Goal: Task Accomplishment & Management: Use online tool/utility

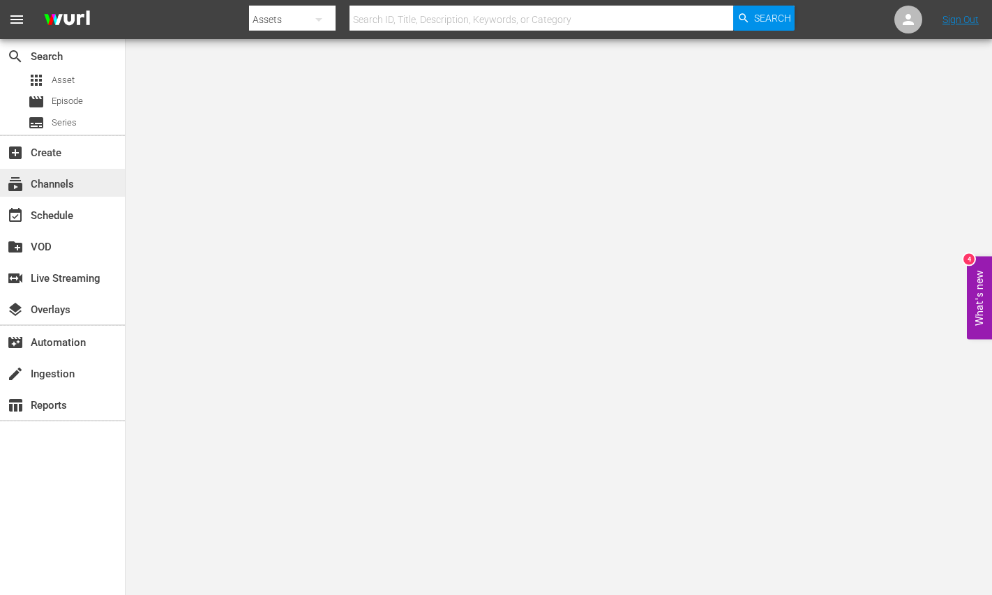
click at [48, 181] on div "subscriptions Channels" at bounding box center [39, 182] width 78 height 13
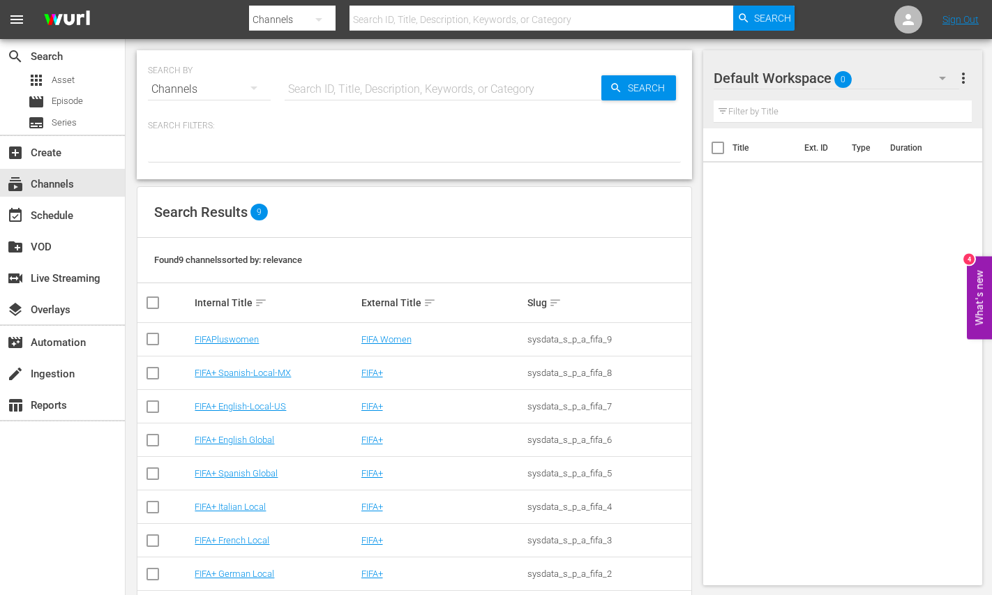
click at [154, 340] on input "checkbox" at bounding box center [152, 341] width 17 height 17
checkbox input "true"
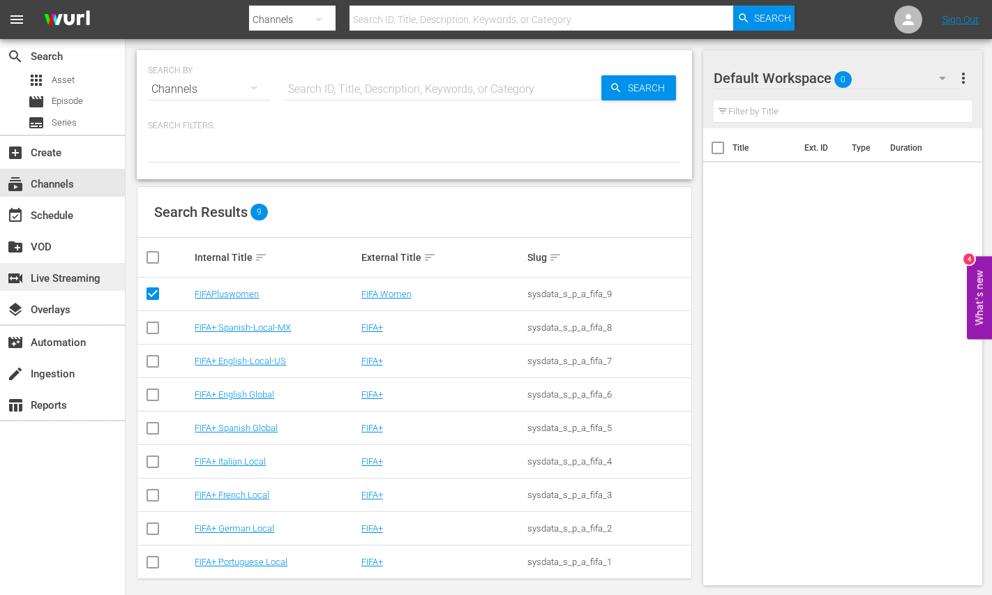
click at [44, 279] on div "switch_video Live Streaming" at bounding box center [39, 276] width 78 height 13
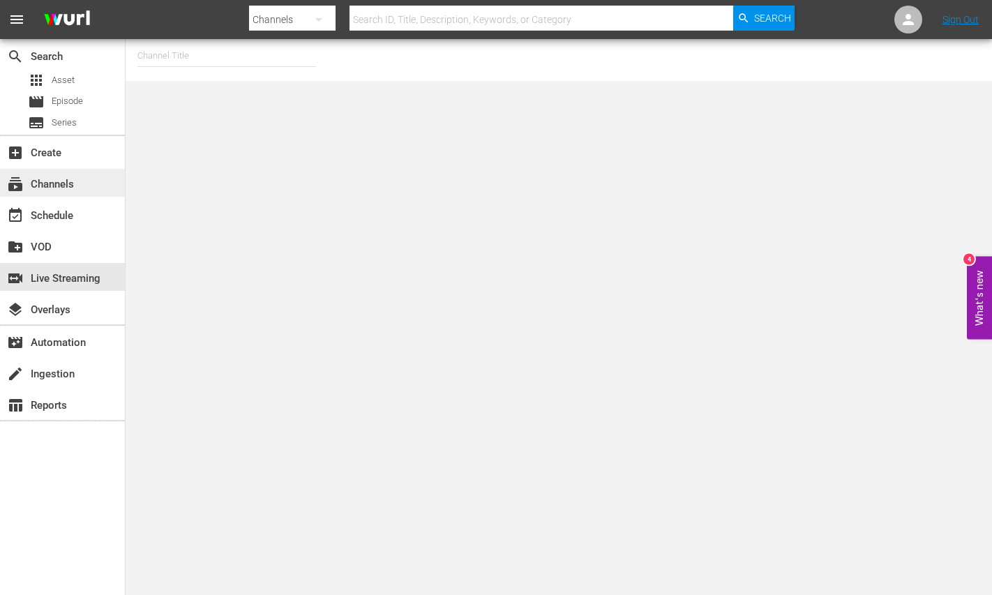
click at [55, 182] on div "subscriptions Channels" at bounding box center [39, 182] width 78 height 13
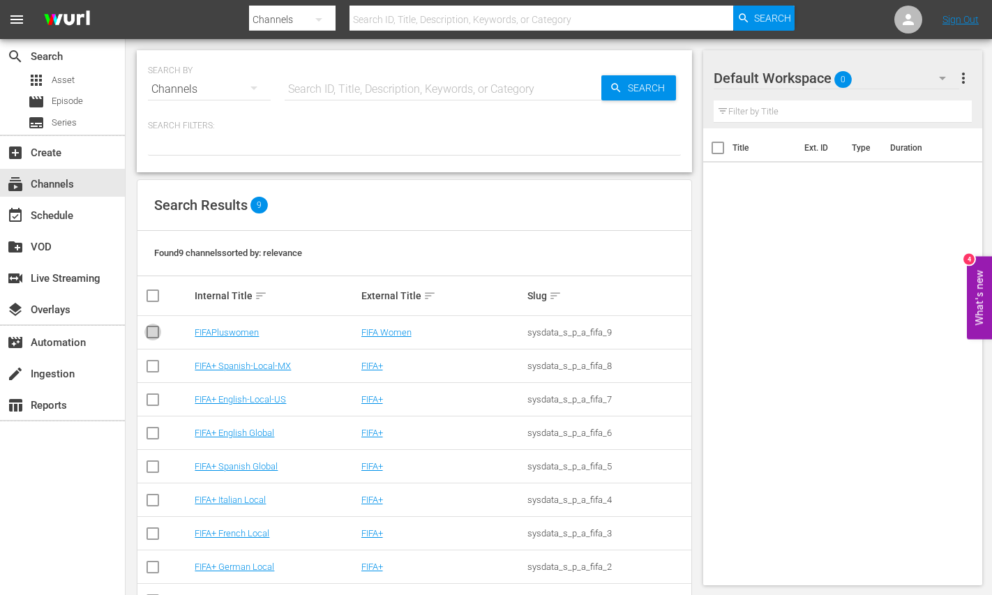
click at [149, 330] on input "checkbox" at bounding box center [152, 334] width 17 height 17
checkbox input "true"
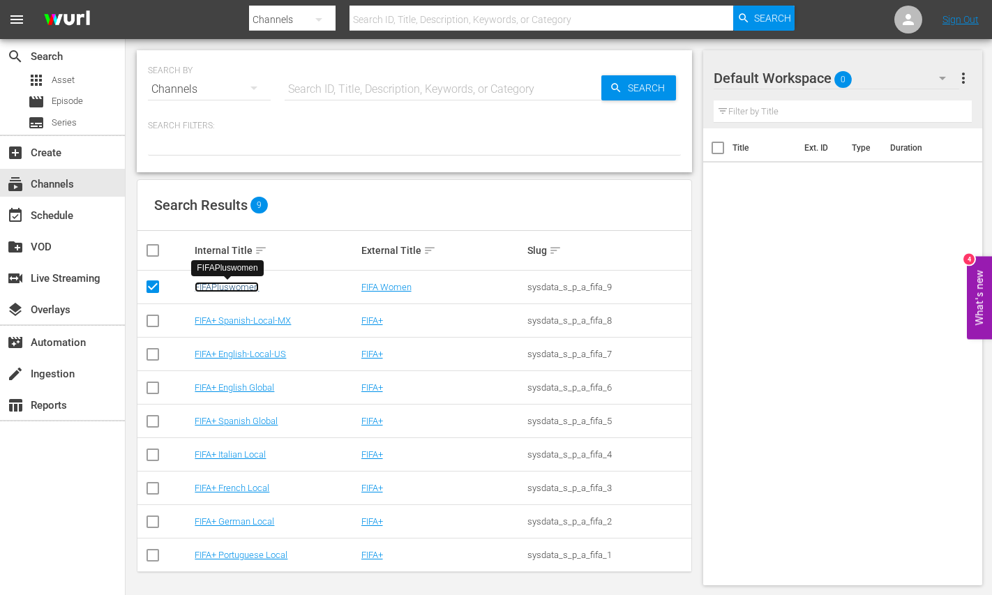
click at [232, 285] on link "FIFAPluswomen" at bounding box center [227, 287] width 64 height 10
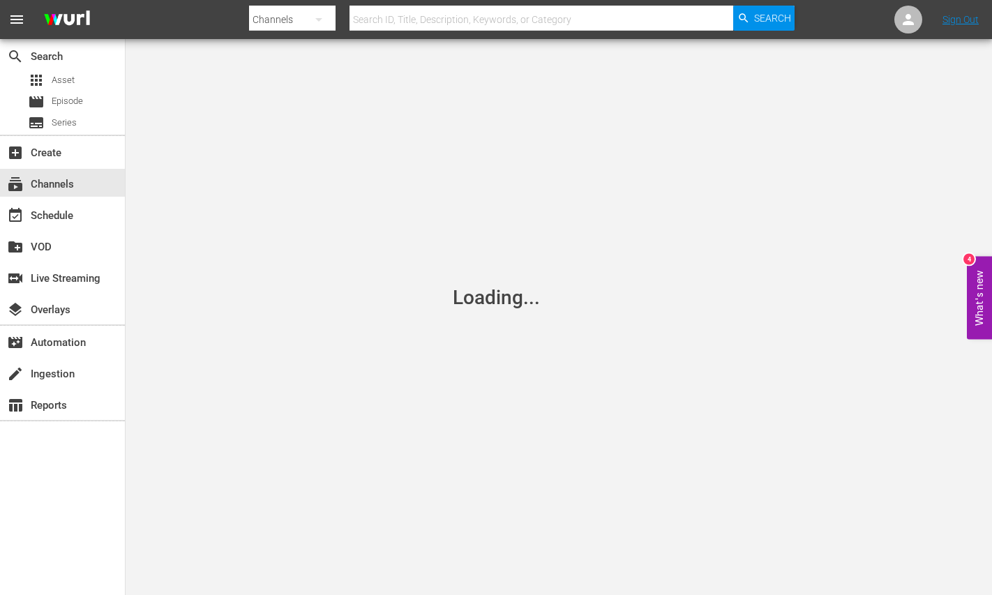
click at [232, 285] on div "Loading..." at bounding box center [496, 297] width 992 height 595
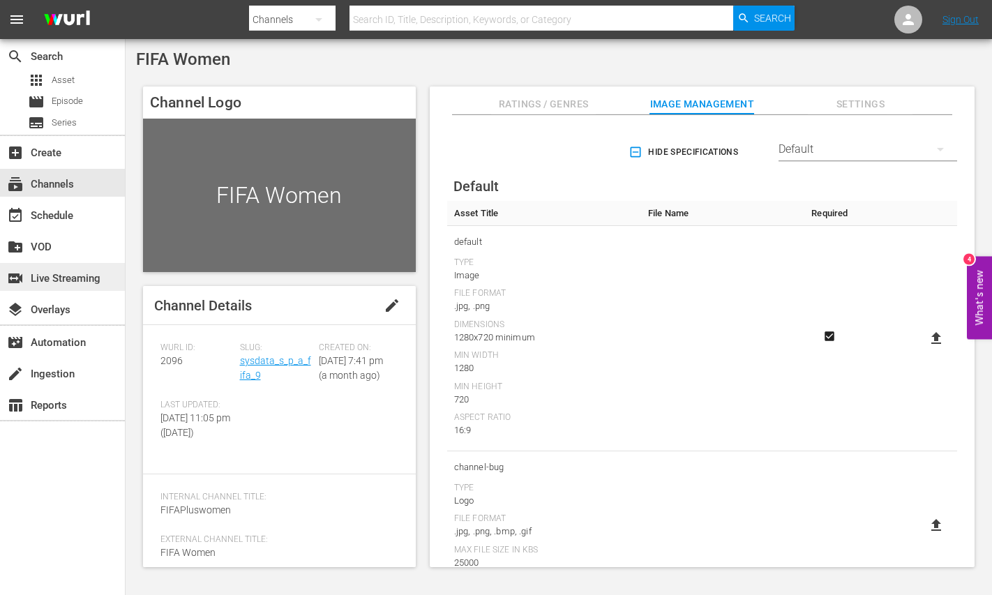
click at [52, 278] on div "switch_video Live Streaming" at bounding box center [39, 276] width 78 height 13
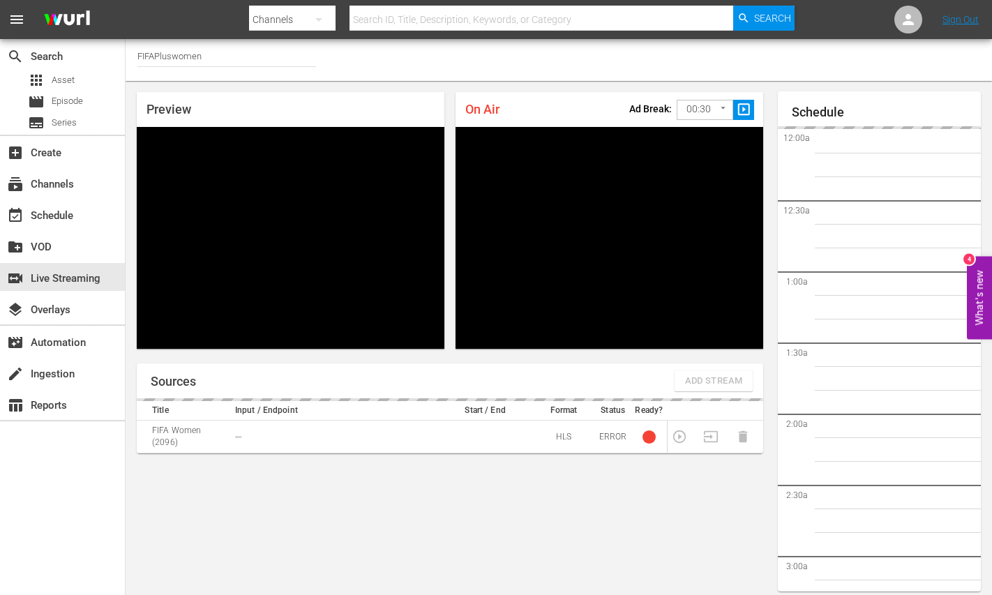
scroll to position [47, 0]
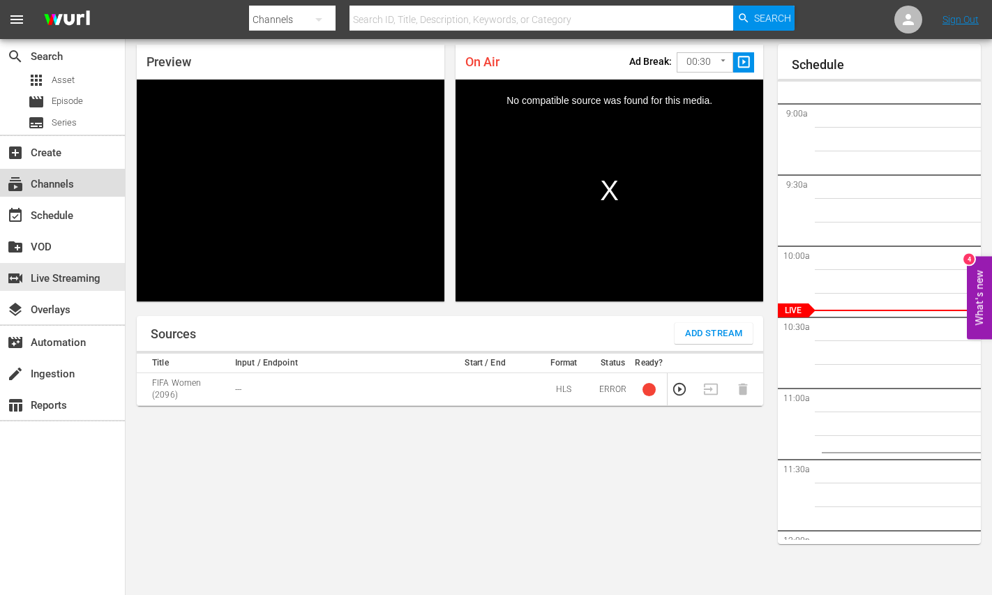
click at [49, 186] on div "subscriptions Channels" at bounding box center [39, 182] width 78 height 13
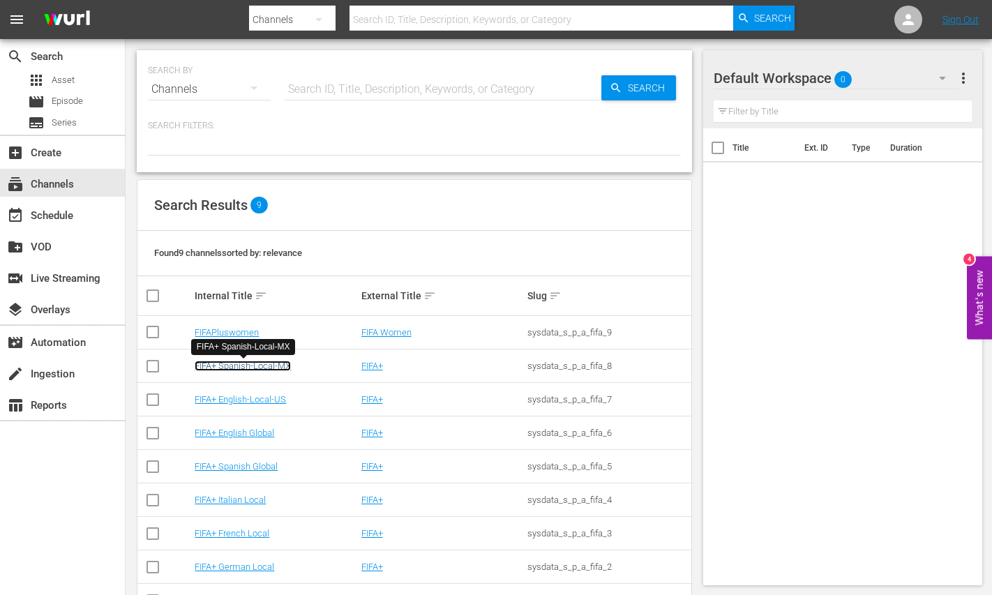
click at [212, 365] on link "FIFA+ Spanish-Local-MX" at bounding box center [243, 366] width 96 height 10
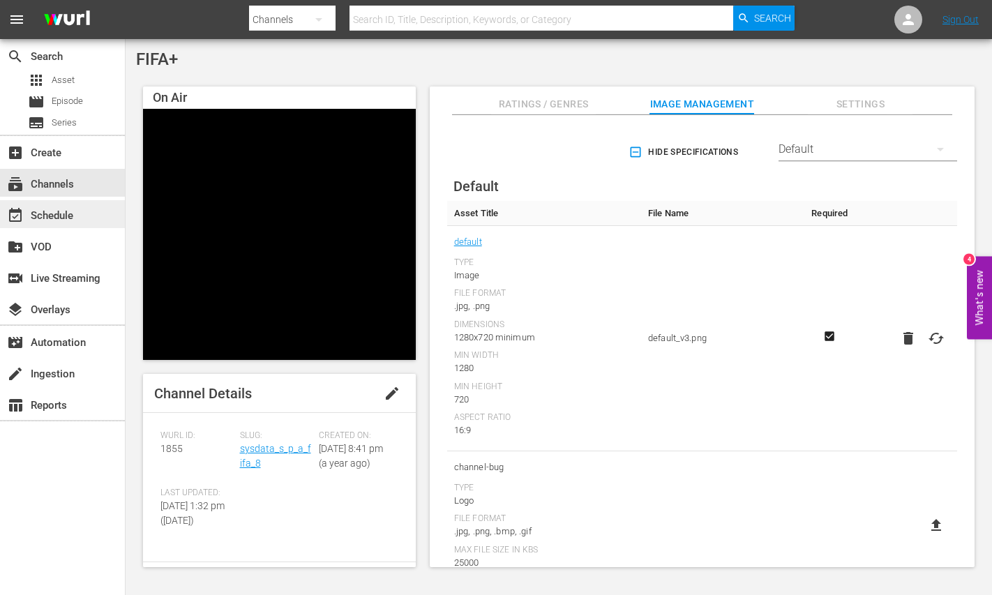
click at [59, 211] on div "event_available Schedule" at bounding box center [39, 213] width 78 height 13
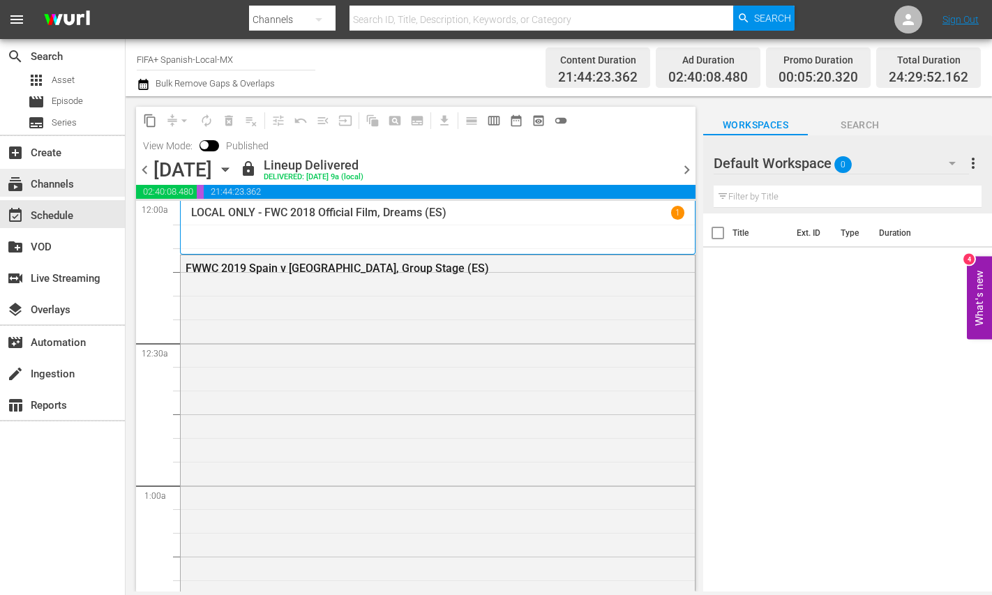
click at [56, 188] on div "subscriptions Channels" at bounding box center [39, 182] width 78 height 13
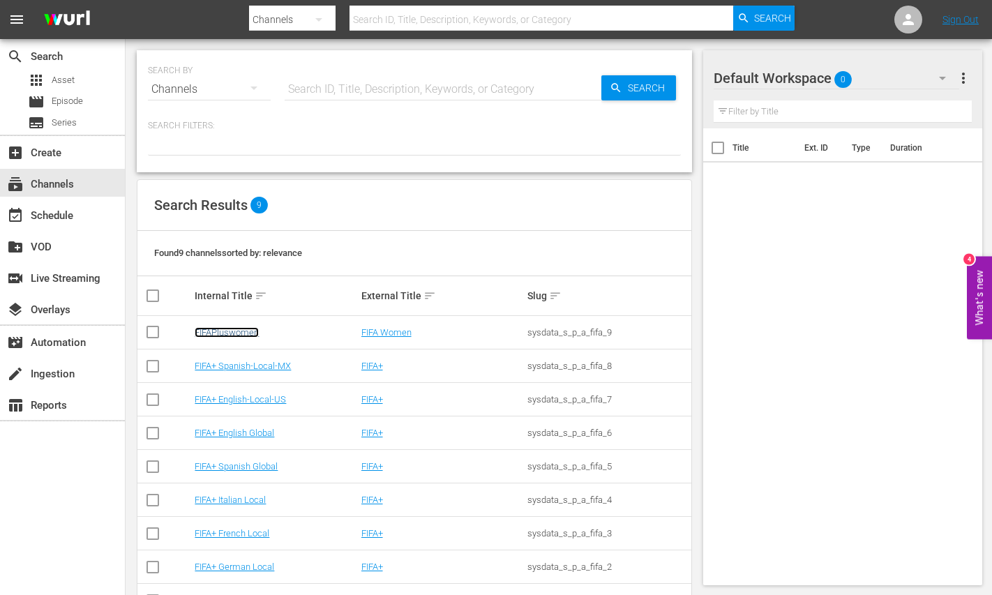
click at [224, 334] on link "FIFAPluswomen" at bounding box center [227, 332] width 64 height 10
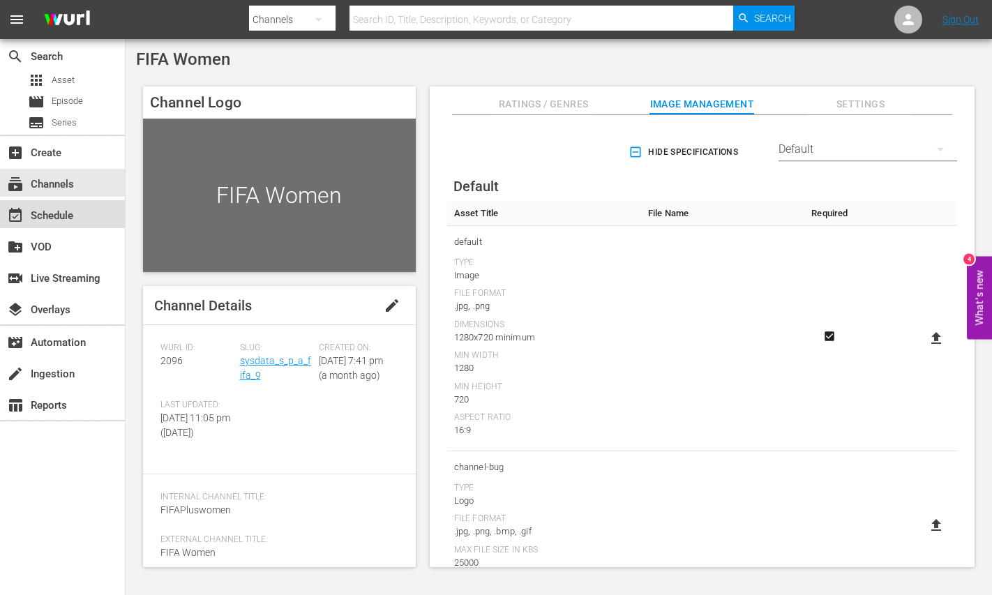
click at [40, 213] on div "event_available Schedule" at bounding box center [39, 213] width 78 height 13
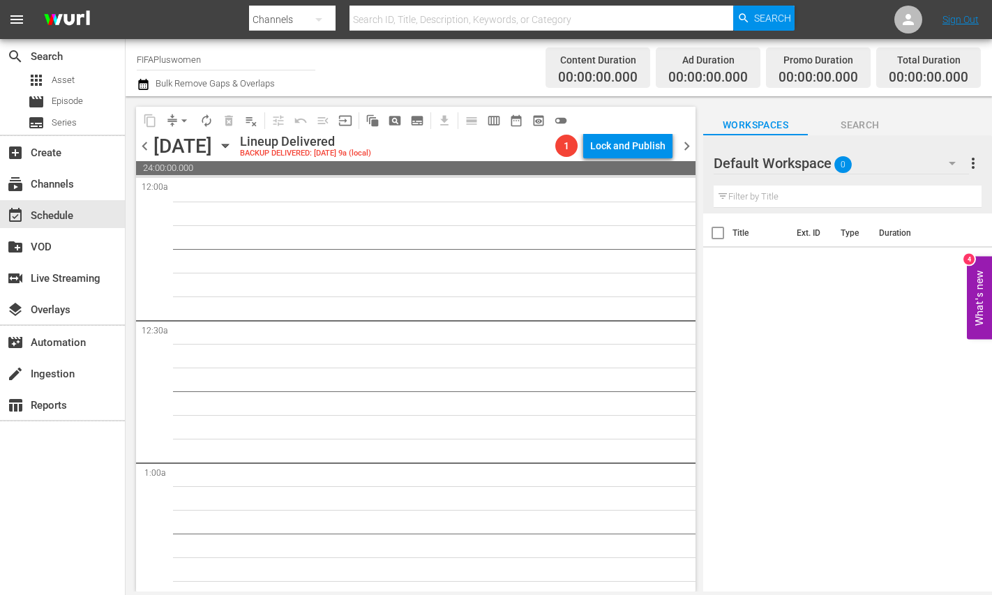
click at [688, 146] on span "chevron_right" at bounding box center [686, 145] width 17 height 17
